Goal: Information Seeking & Learning: Learn about a topic

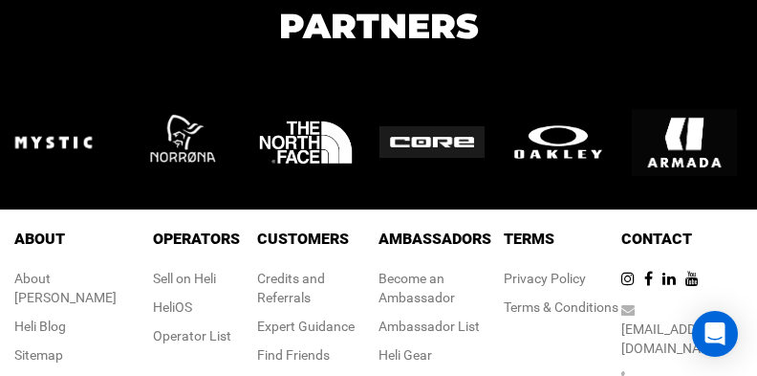
scroll to position [3385, 0]
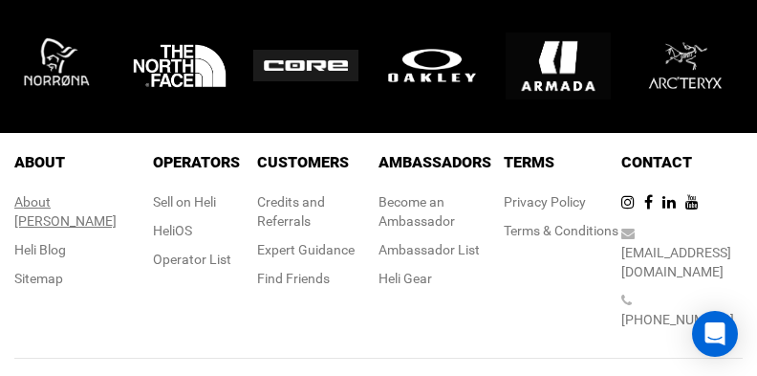
click at [81, 198] on div "About [PERSON_NAME]" at bounding box center [74, 211] width 121 height 38
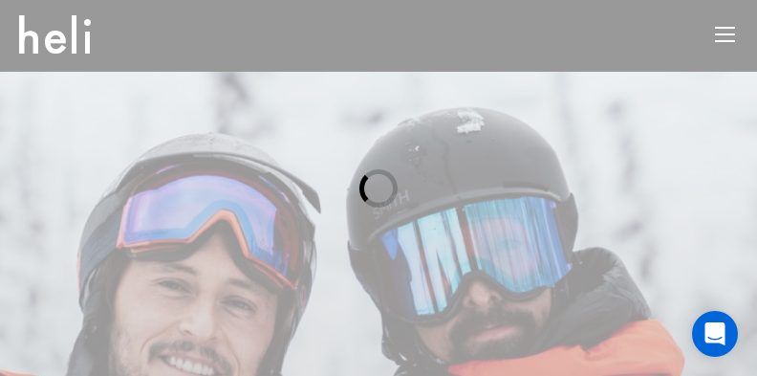
click at [83, 198] on div at bounding box center [378, 188] width 757 height 376
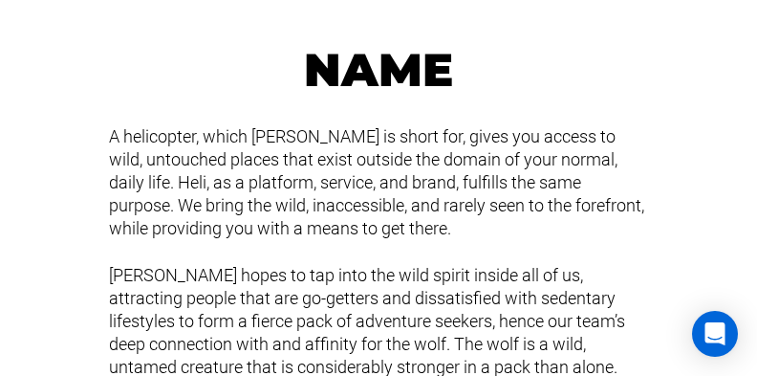
scroll to position [2485, 0]
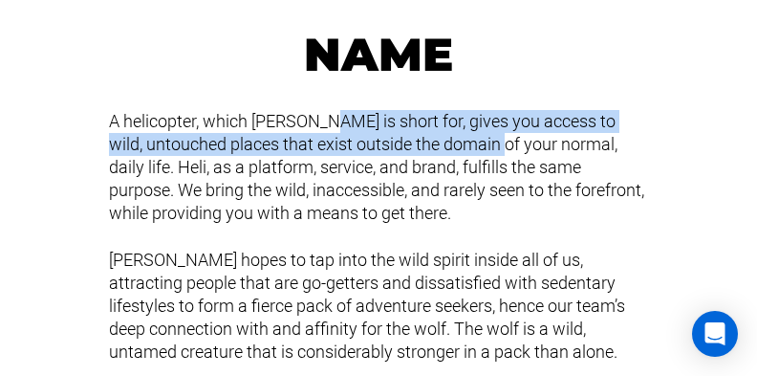
drag, startPoint x: 235, startPoint y: 125, endPoint x: 366, endPoint y: 158, distance: 134.9
click at [369, 154] on div "A helicopter, which [PERSON_NAME] is short for, gives you access to wild, untou…" at bounding box center [379, 167] width 568 height 115
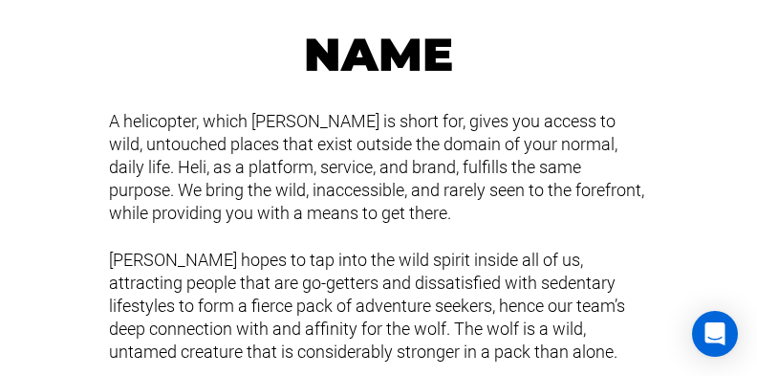
click at [366, 158] on div "A helicopter, which [PERSON_NAME] is short for, gives you access to wild, untou…" at bounding box center [379, 167] width 568 height 115
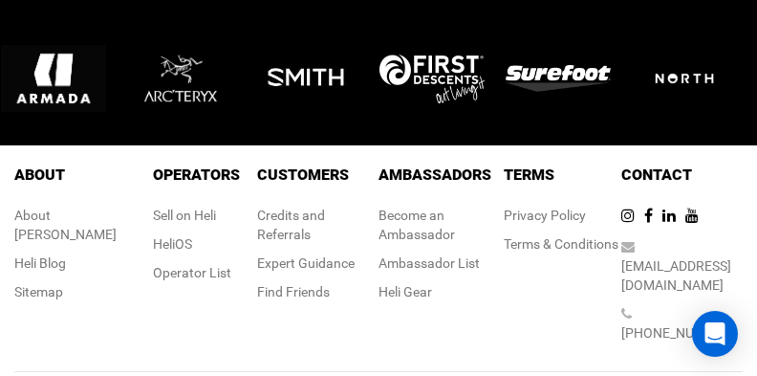
scroll to position [3817, 0]
